Goal: Find specific page/section: Find specific page/section

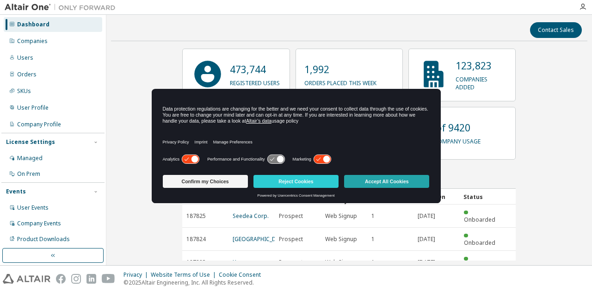
click at [361, 180] on button "Accept All Cookies" at bounding box center [386, 181] width 85 height 13
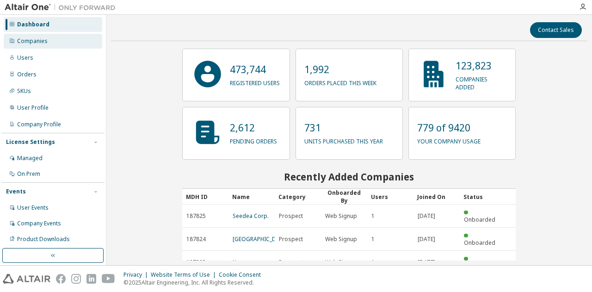
click at [37, 44] on div "Companies" at bounding box center [32, 40] width 31 height 7
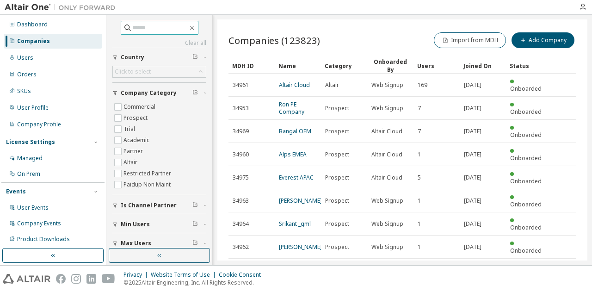
click at [132, 28] on input "text" at bounding box center [159, 27] width 55 height 9
type input "****"
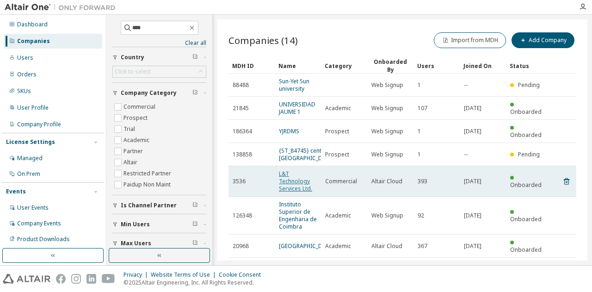
click at [290, 178] on link "L&T Technology Services Ltd." at bounding box center [295, 181] width 33 height 23
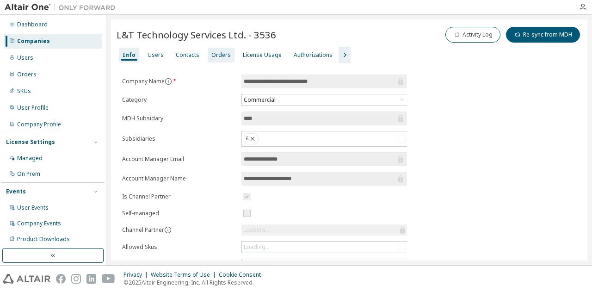
click at [214, 55] on div "Orders" at bounding box center [220, 54] width 19 height 7
